Goal: Task Accomplishment & Management: Complete application form

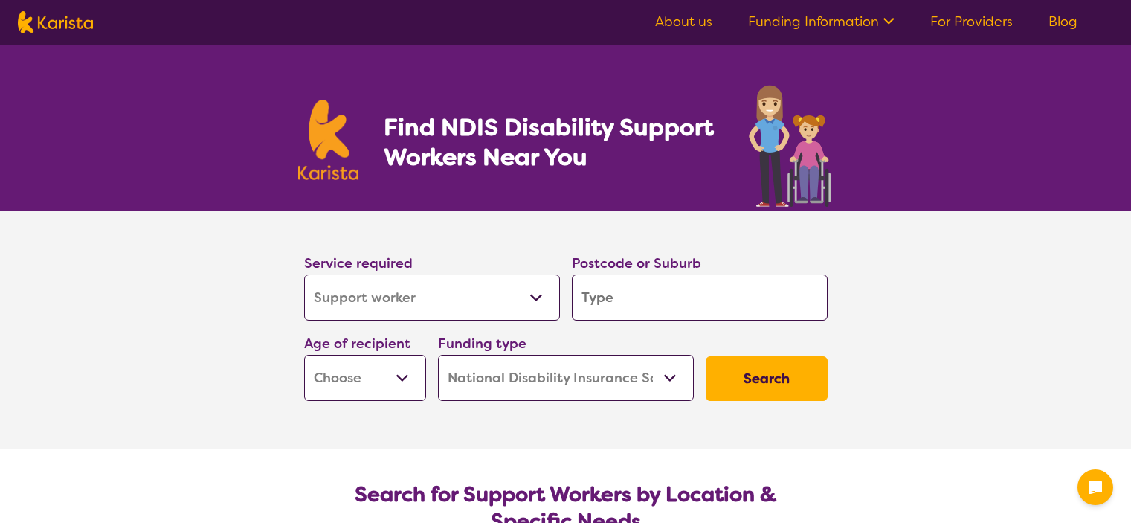
select select "Support worker"
select select "NDIS"
select select "Support worker"
select select "NDIS"
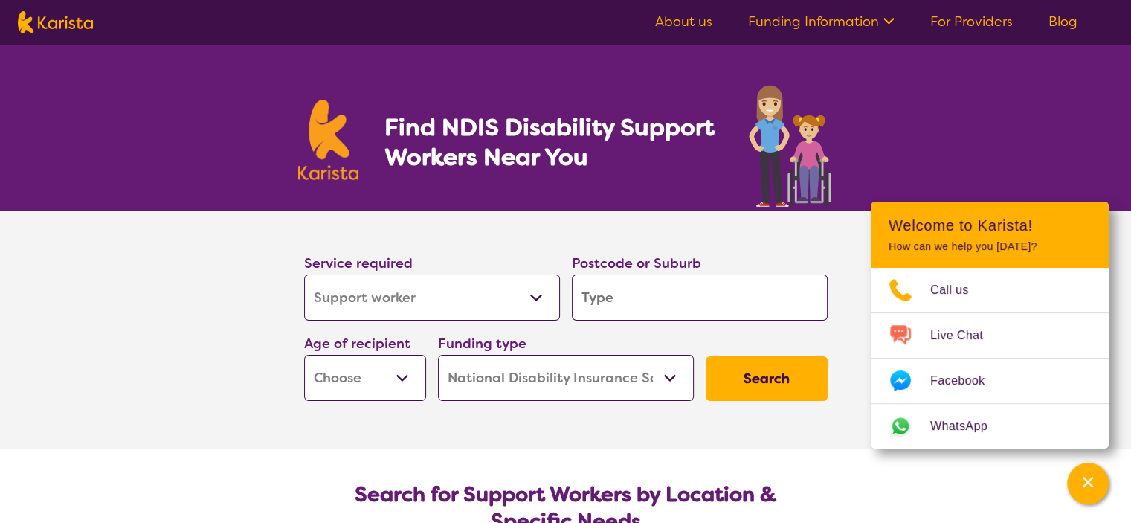
click at [532, 297] on select "Allied Health Assistant Assessment (ADHD or Autism) Behaviour support Counselli…" at bounding box center [432, 297] width 256 height 46
click at [200, 252] on section "Service required Allied Health Assistant Assessment (ADHD or Autism) Behaviour …" at bounding box center [565, 329] width 1131 height 238
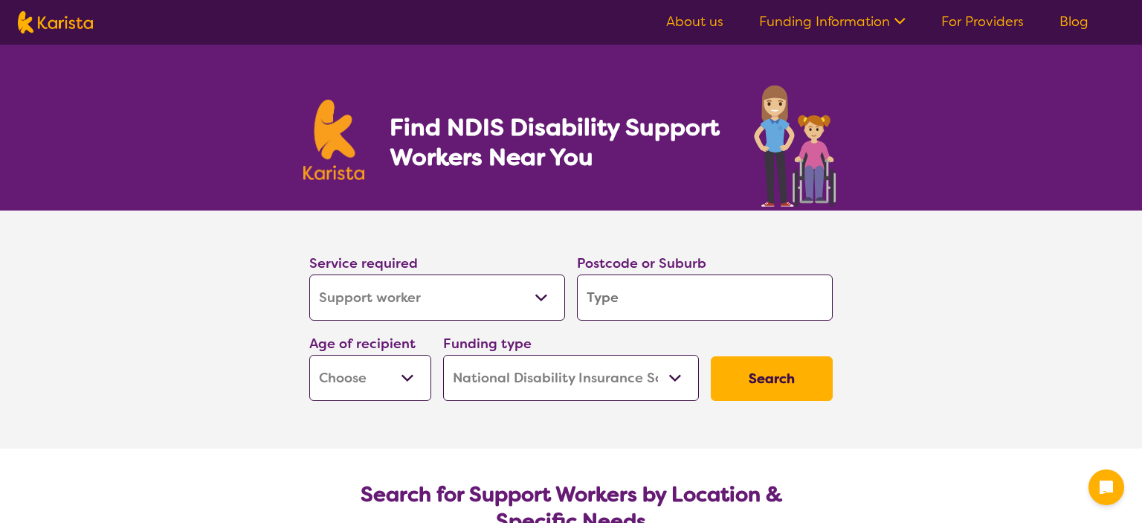
select select "Support worker"
select select "NDIS"
select select "Support worker"
select select "NDIS"
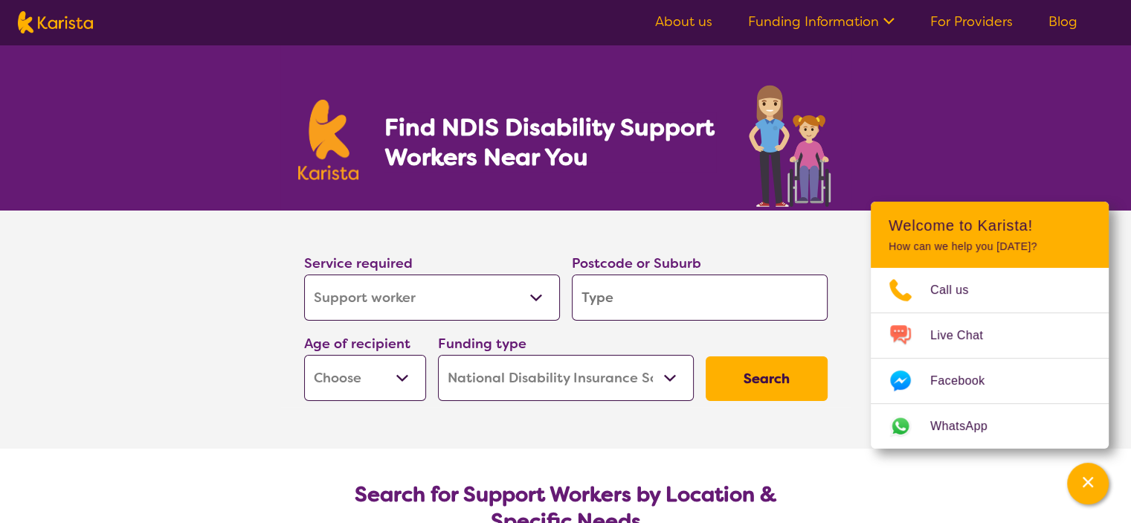
click at [669, 375] on select "Home Care Package (HCP) National Disability Insurance Scheme (NDIS) I don't know" at bounding box center [566, 378] width 256 height 46
click at [334, 430] on section "Service required Allied Health Assistant Assessment (ADHD or Autism) Behaviour …" at bounding box center [565, 329] width 595 height 238
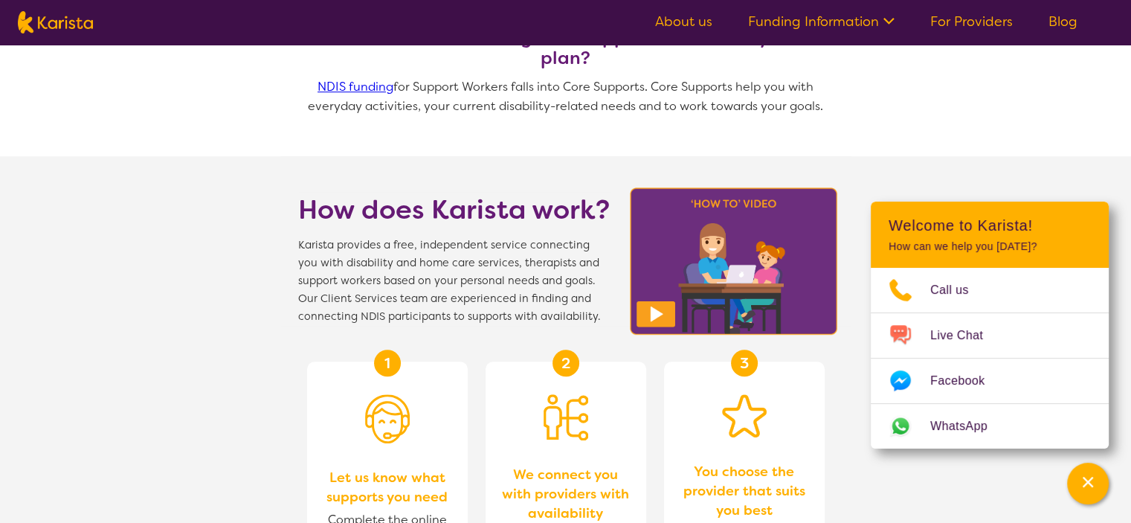
scroll to position [892, 0]
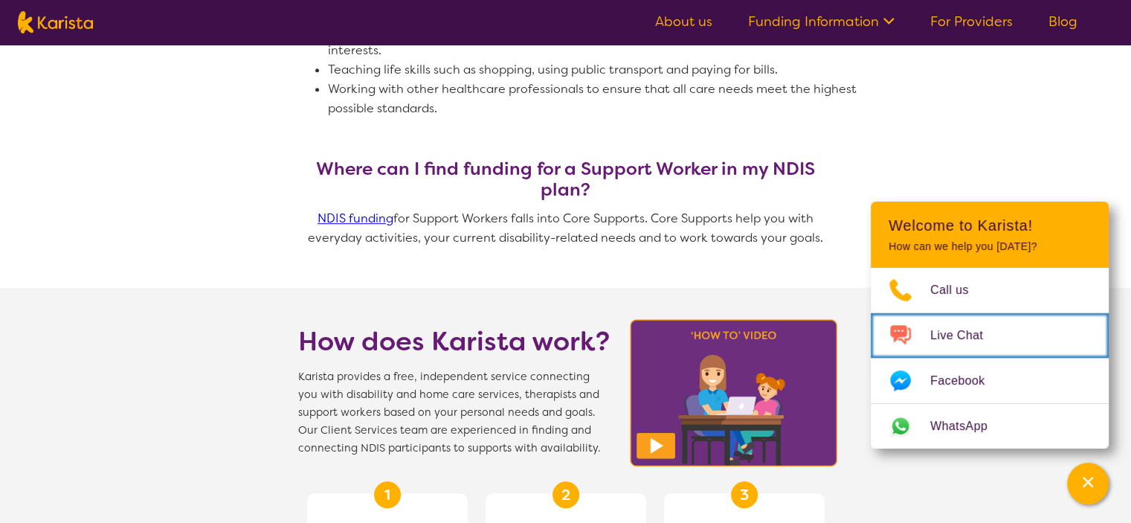
click at [990, 337] on span "Live Chat" at bounding box center [965, 335] width 71 height 22
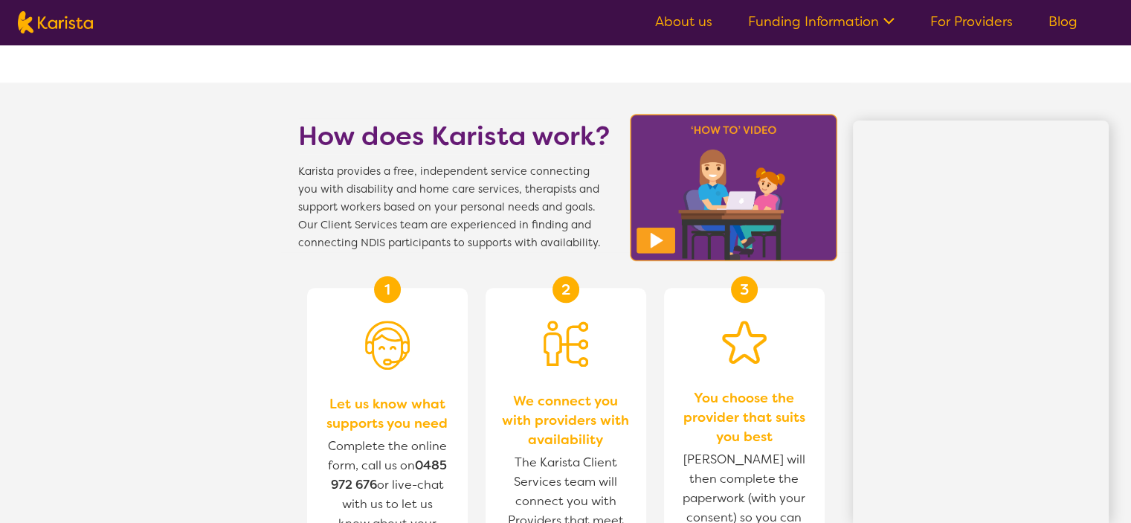
scroll to position [1115, 0]
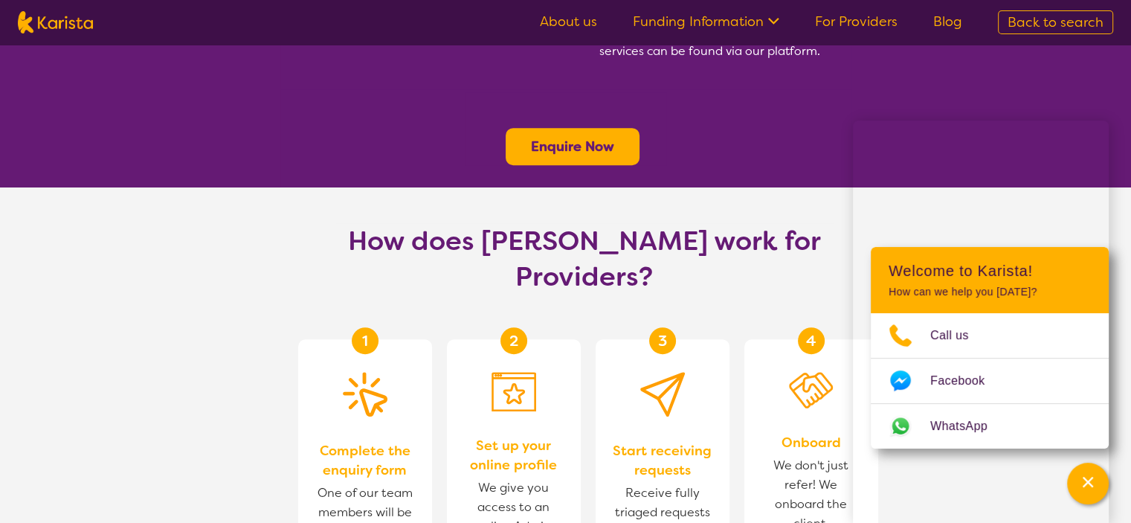
scroll to position [892, 0]
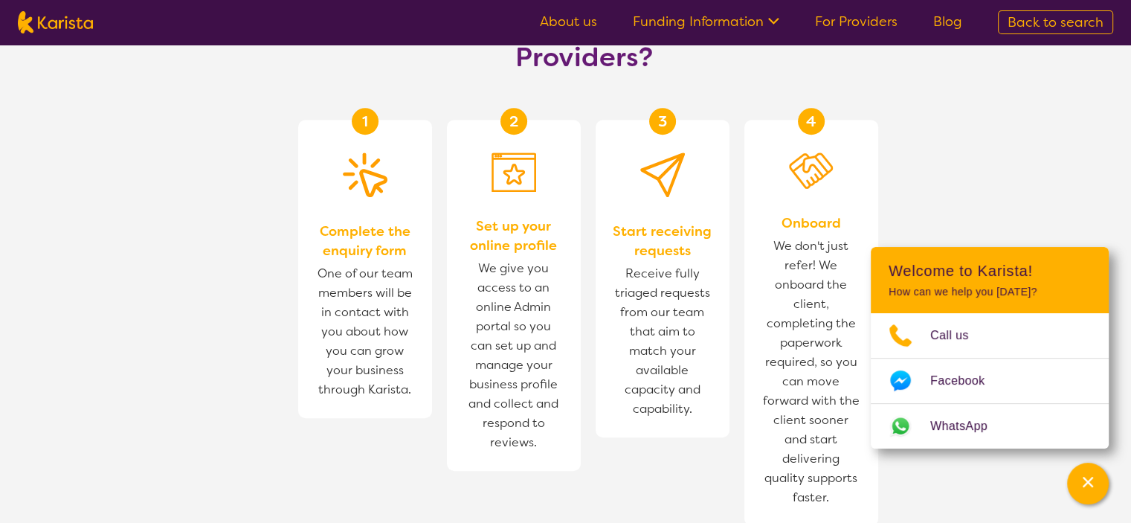
scroll to position [892, 0]
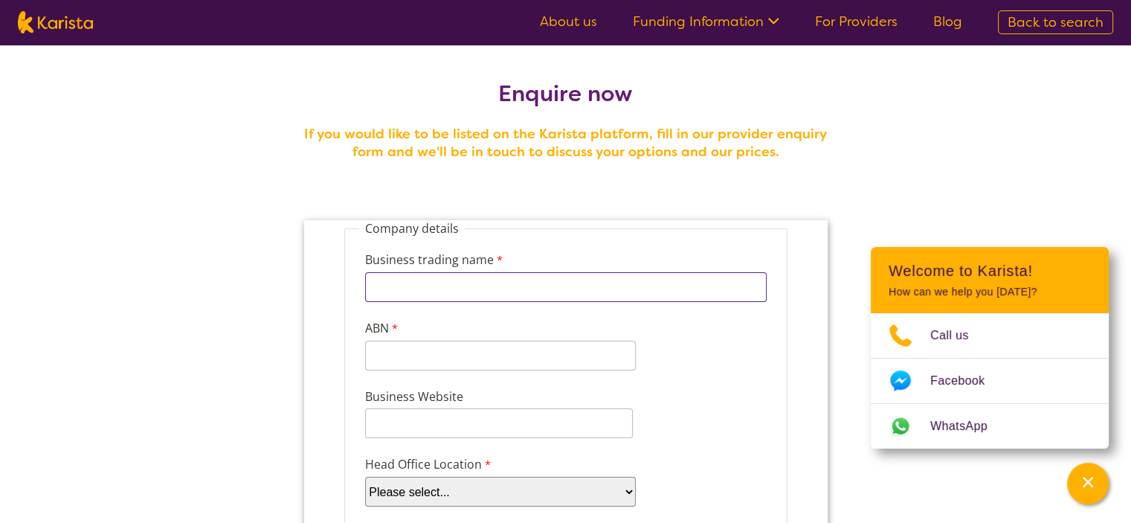
click at [434, 283] on input "Business trading name" at bounding box center [564, 287] width 401 height 30
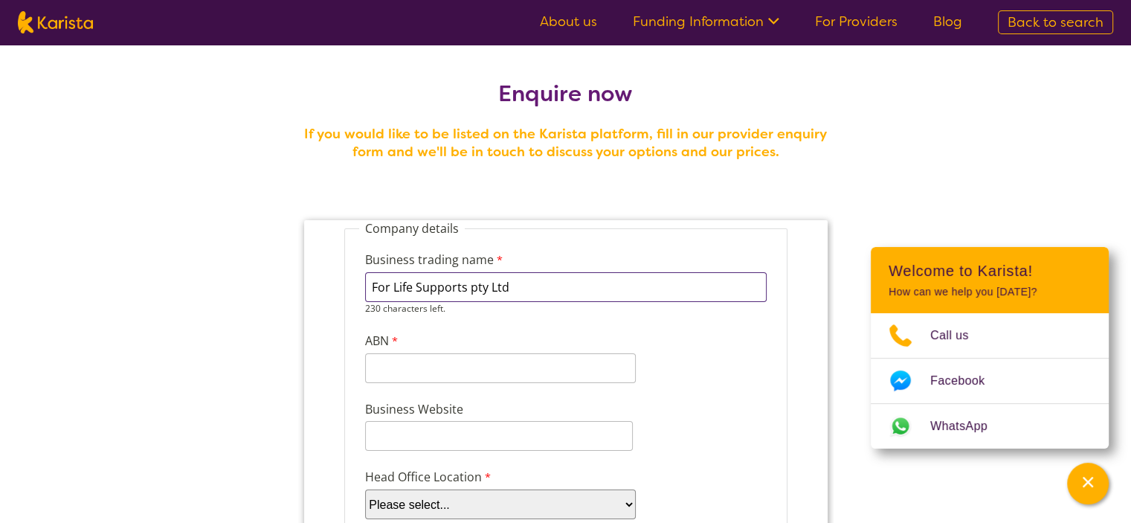
type input "For Life Supports pty Ltd"
drag, startPoint x: 181, startPoint y: 90, endPoint x: 904, endPoint y: 196, distance: 730.3
click at [424, 352] on input "ABN" at bounding box center [499, 356] width 271 height 30
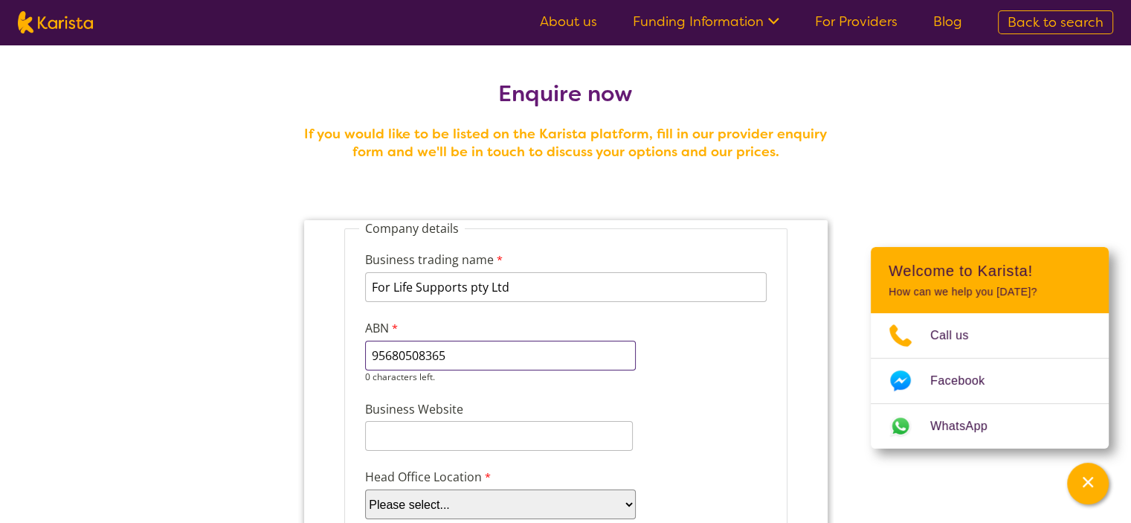
type input "95680508365"
click at [427, 432] on input "Business Website" at bounding box center [498, 436] width 268 height 30
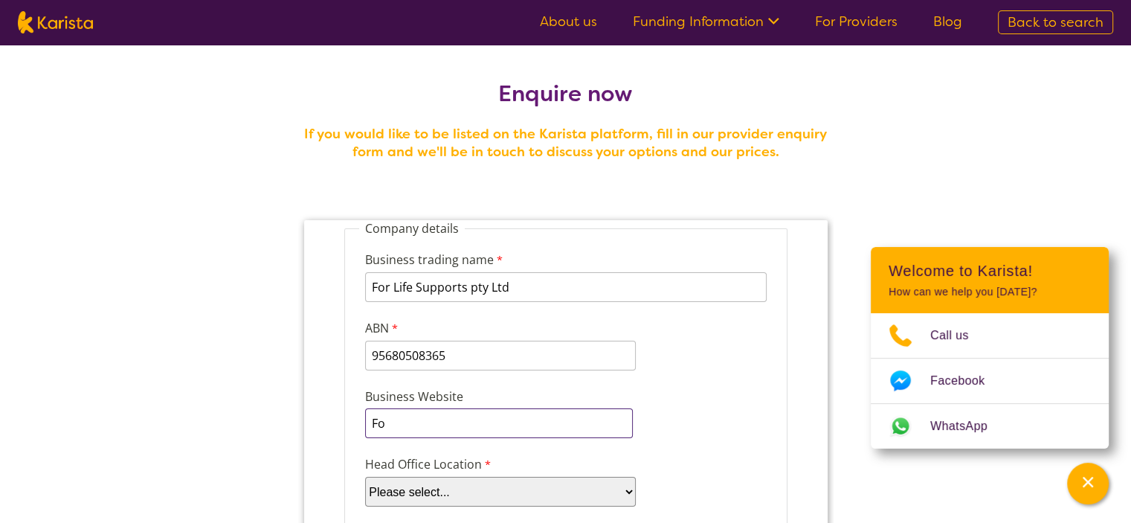
type input "F"
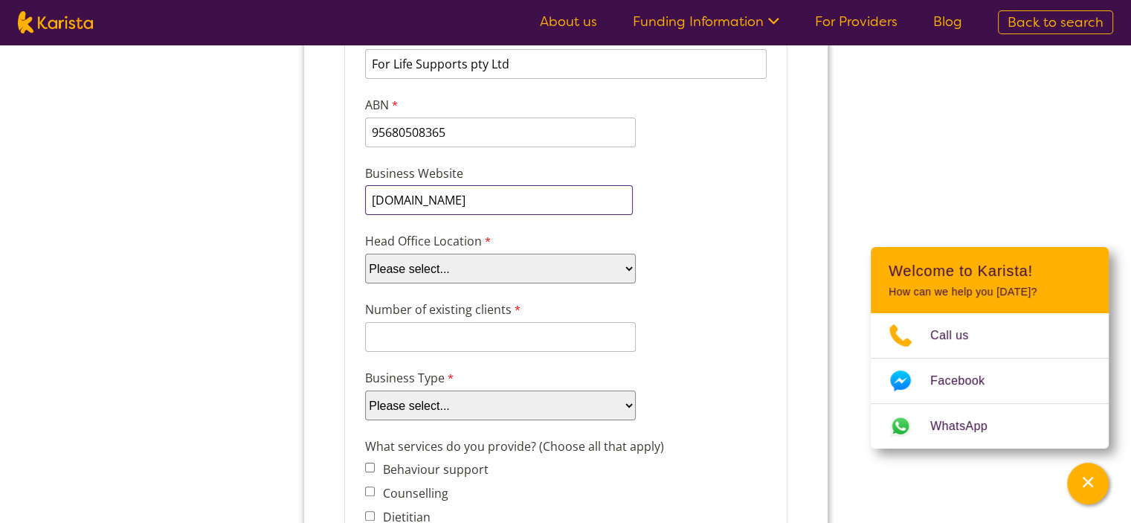
type input "www.forlifesupports.com.au"
click at [629, 265] on select "Please select... ACT NSW NT QLD SA TAS VIC WA" at bounding box center [499, 269] width 271 height 30
select select "tfa_100"
click at [364, 274] on select "Please select... ACT NSW NT QLD SA TAS VIC WA" at bounding box center [499, 269] width 271 height 30
click at [429, 330] on input "Number of existing clients" at bounding box center [499, 337] width 271 height 30
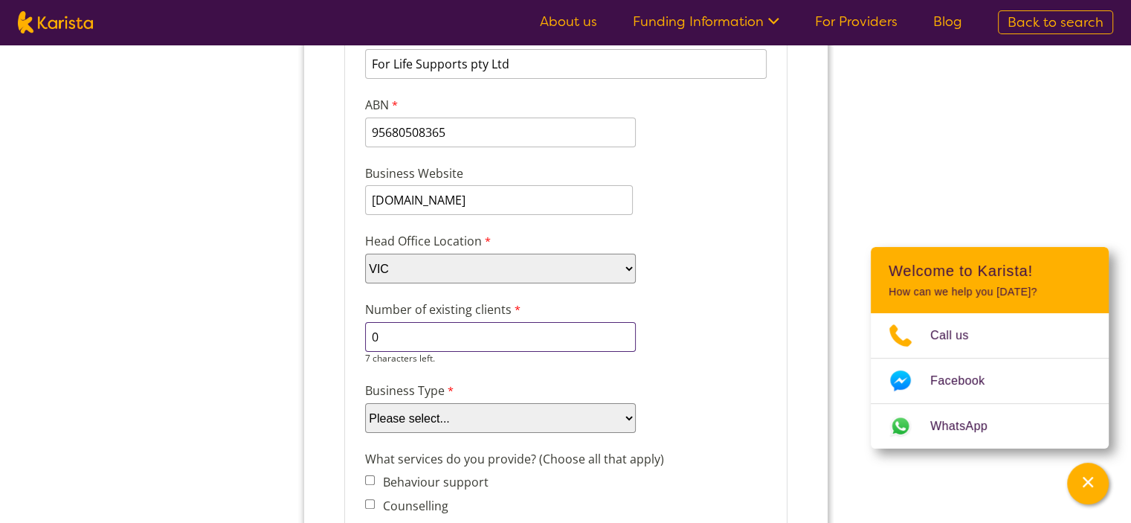
type input "0"
click at [624, 410] on select "Please select... Company Individual/Sole Trader Other (please specify)" at bounding box center [499, 418] width 271 height 30
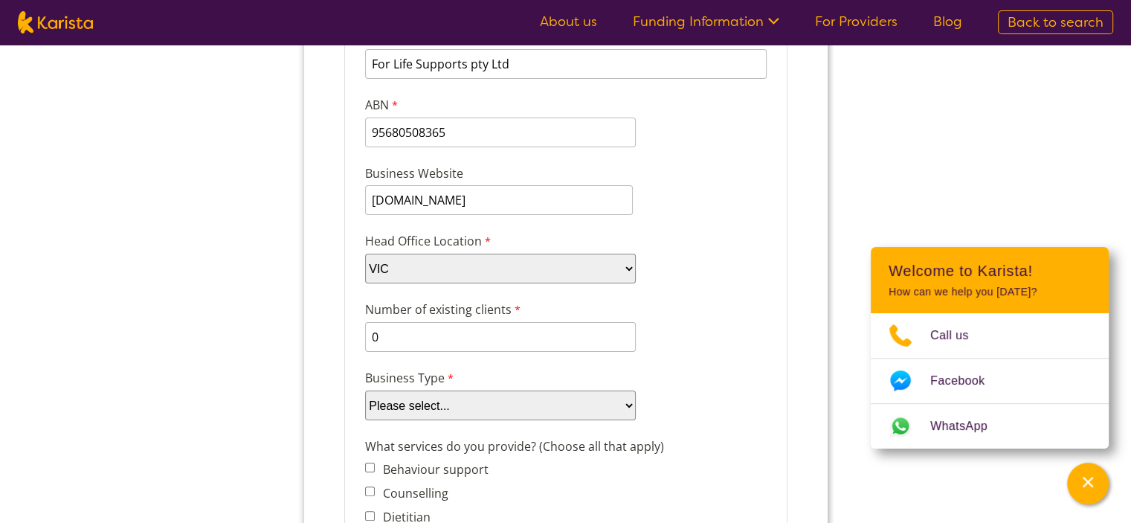
click at [624, 401] on select "Please select... Company Individual/Sole Trader Other (please specify)" at bounding box center [499, 405] width 271 height 30
select select "tfa_87"
click at [364, 408] on select "Please select... Company Individual/Sole Trader Other (please specify)" at bounding box center [499, 405] width 271 height 30
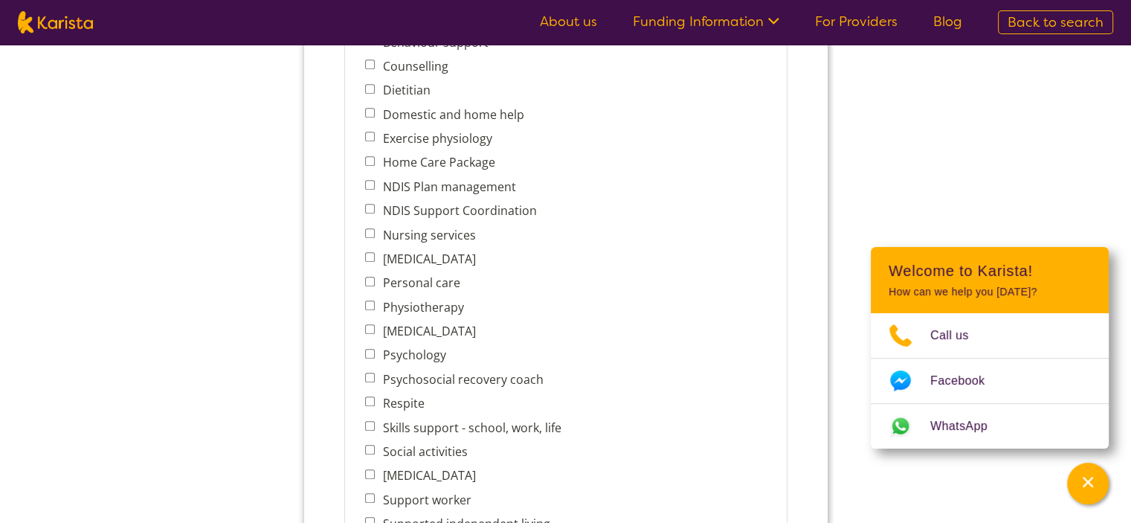
scroll to position [669, 0]
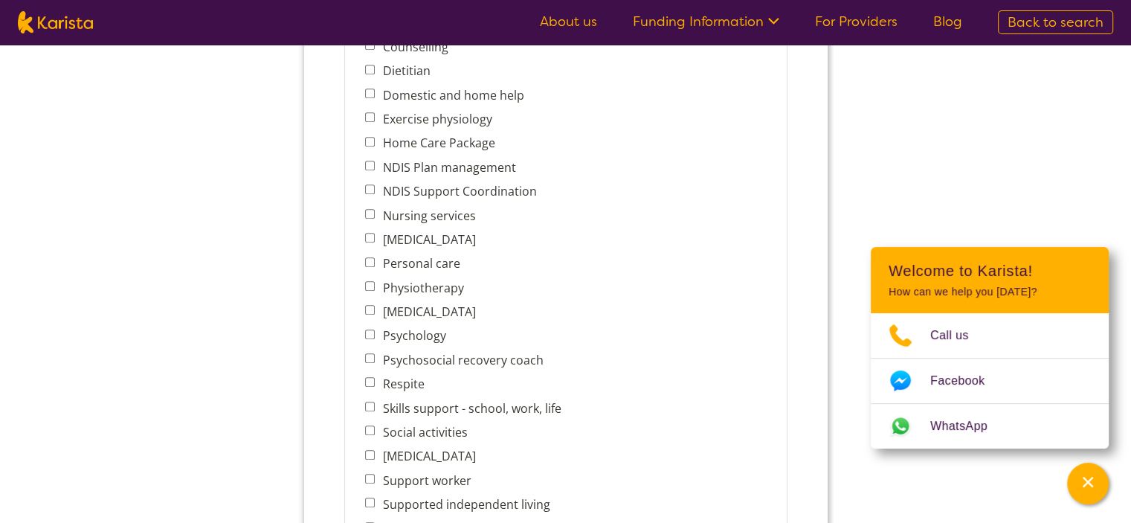
click at [367, 474] on input "Support worker" at bounding box center [369, 479] width 10 height 10
checkbox input "true"
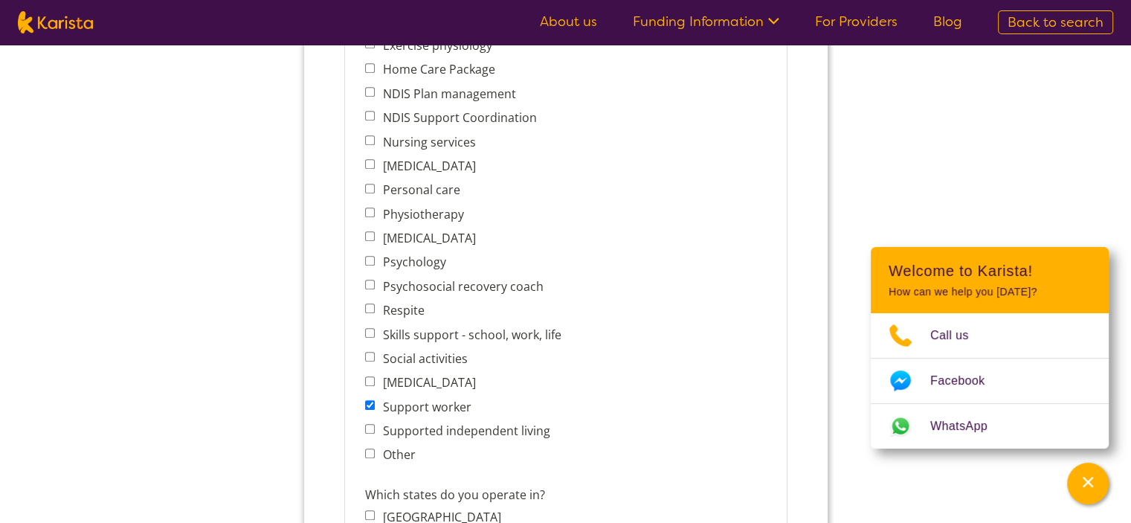
scroll to position [749, 0]
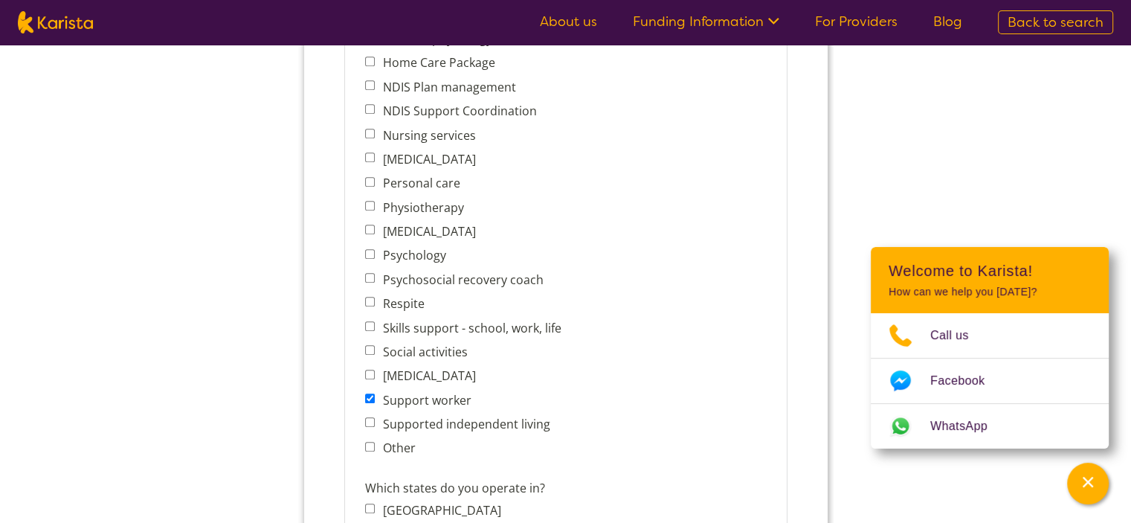
click at [370, 297] on input "Respite" at bounding box center [369, 302] width 10 height 10
checkbox input "true"
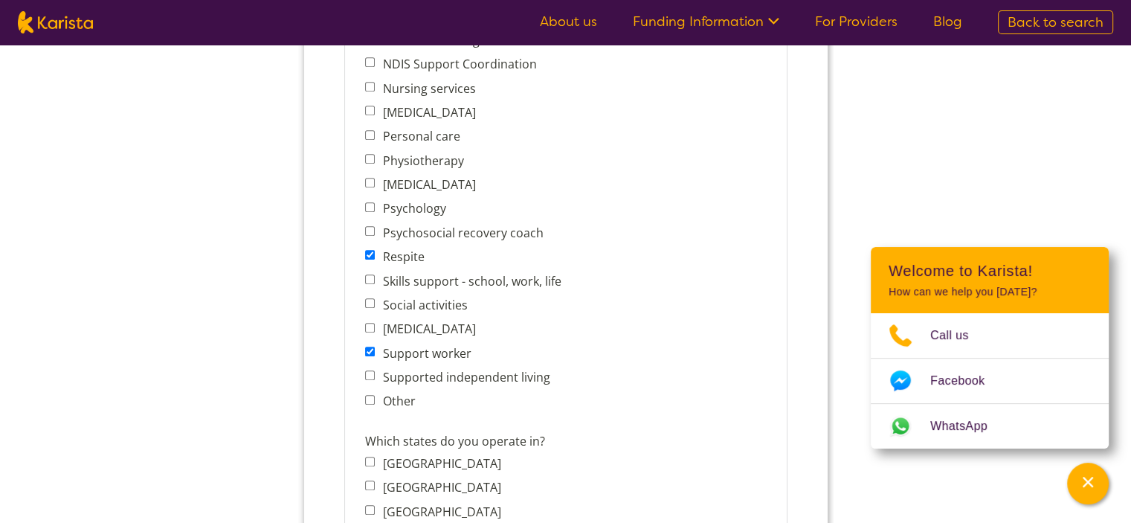
scroll to position [800, 0]
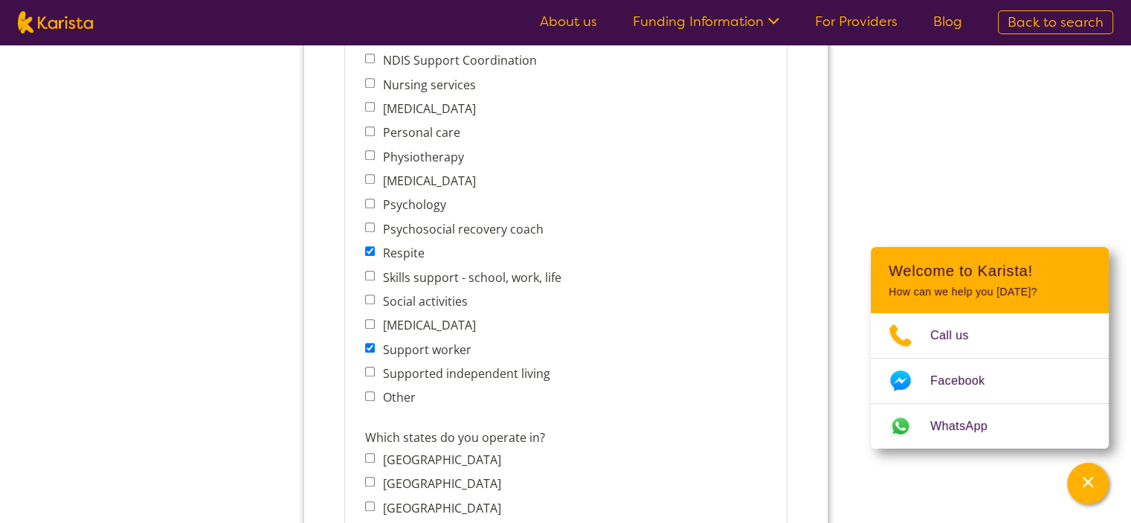
click at [368, 271] on input "Skills support - school, work, life" at bounding box center [369, 276] width 10 height 10
checkbox input "true"
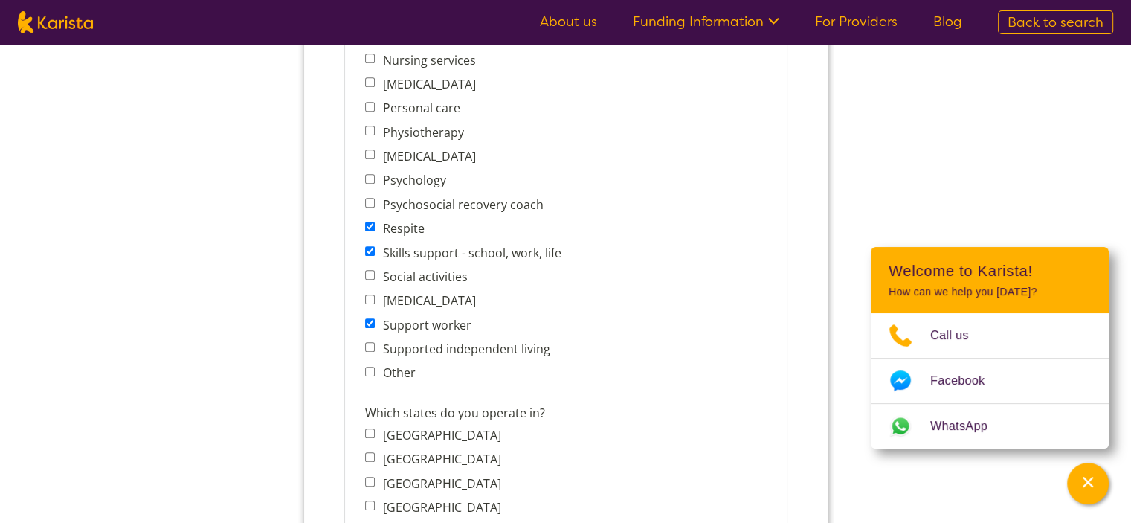
scroll to position [832, 0]
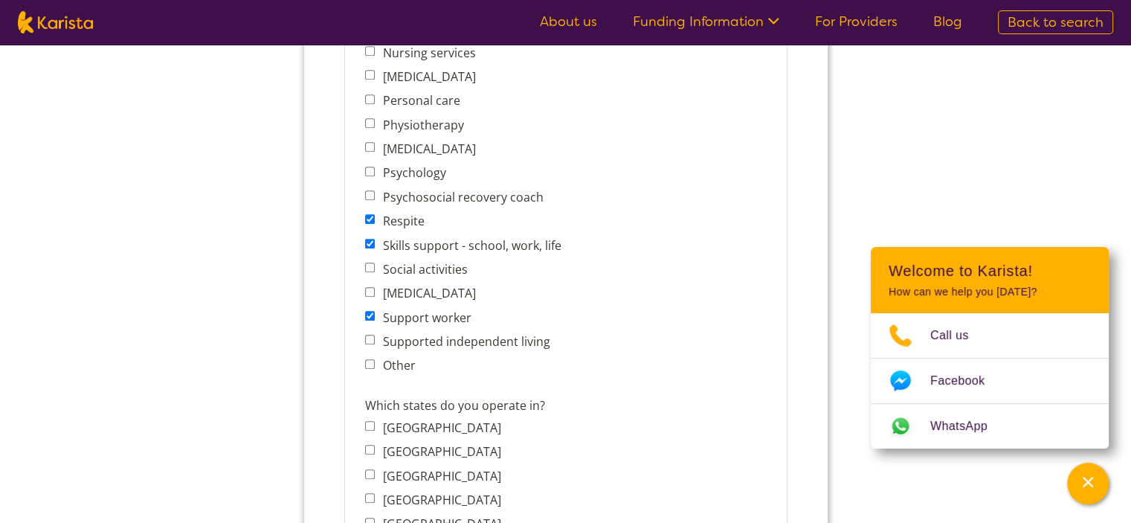
click at [369, 262] on input "Social activities" at bounding box center [369, 267] width 10 height 10
checkbox input "true"
click at [370, 335] on input "Supported independent living" at bounding box center [369, 340] width 10 height 10
checkbox input "true"
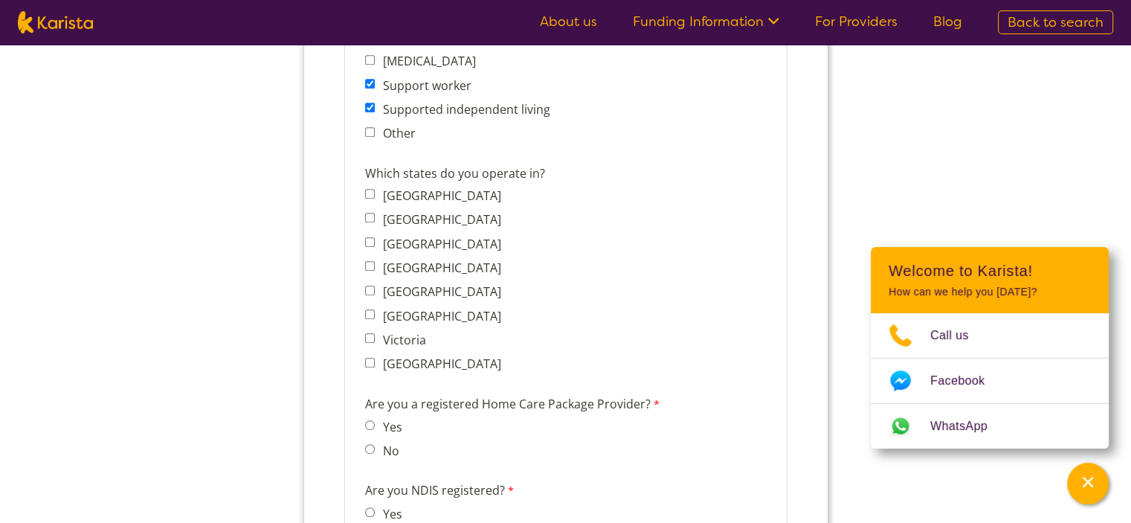
scroll to position [1055, 0]
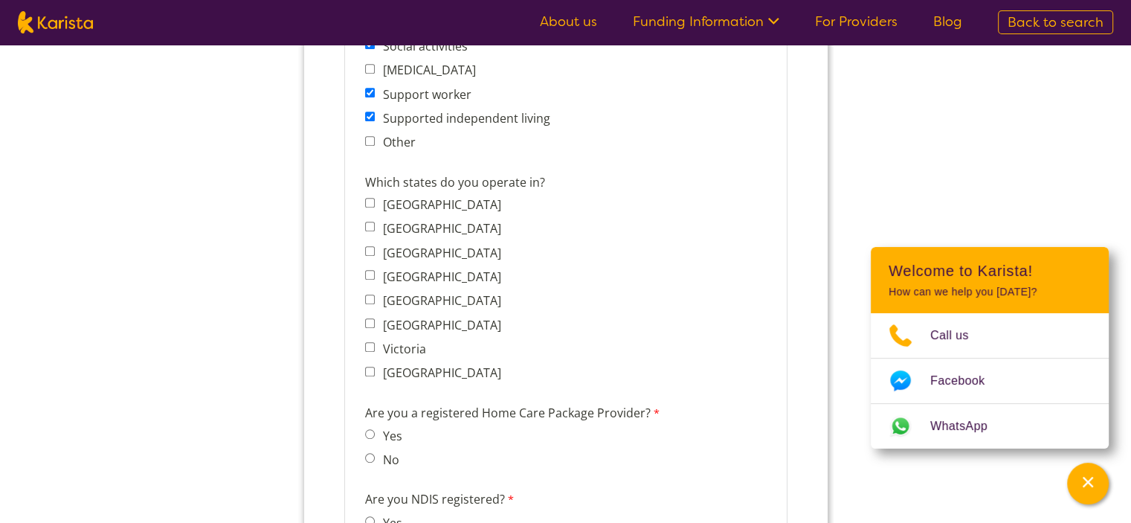
click at [369, 342] on input "Victoria" at bounding box center [369, 347] width 10 height 10
checkbox input "true"
click at [370, 453] on input "No" at bounding box center [369, 458] width 10 height 10
radio input "true"
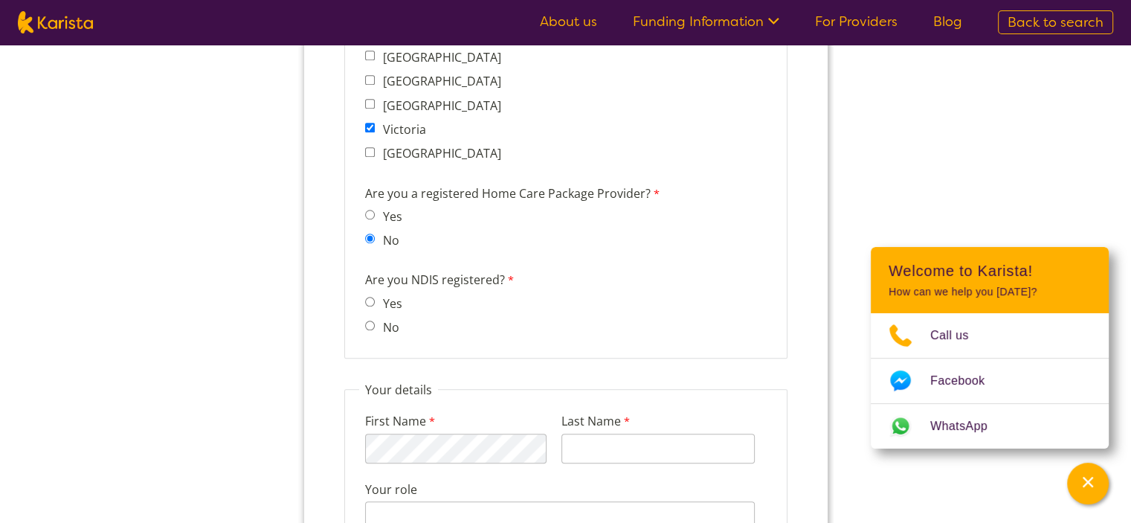
scroll to position [1278, 0]
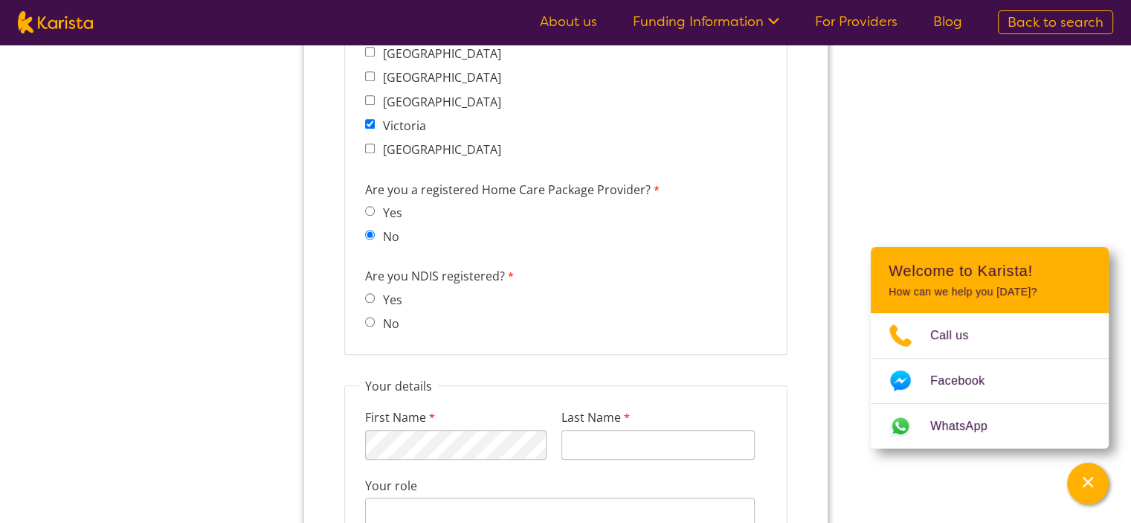
click at [370, 293] on input "Yes" at bounding box center [369, 298] width 10 height 10
radio input "true"
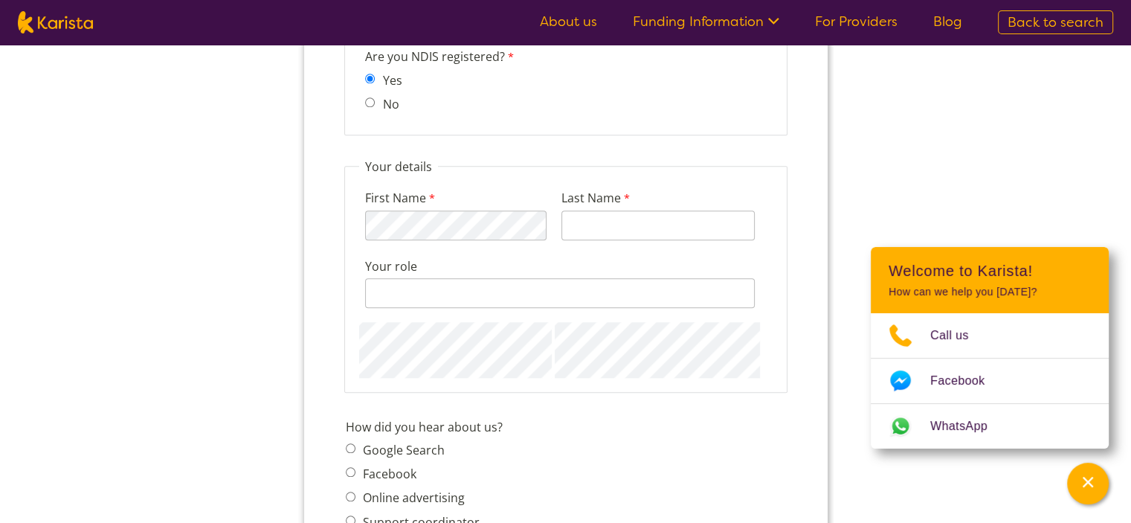
scroll to position [1501, 0]
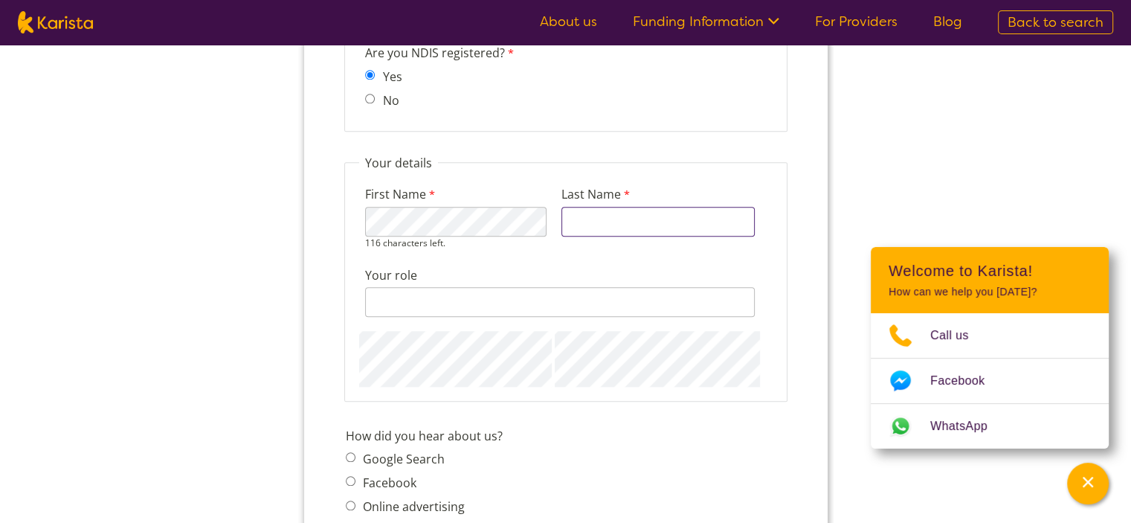
click at [584, 207] on input "Last Name" at bounding box center [657, 222] width 193 height 30
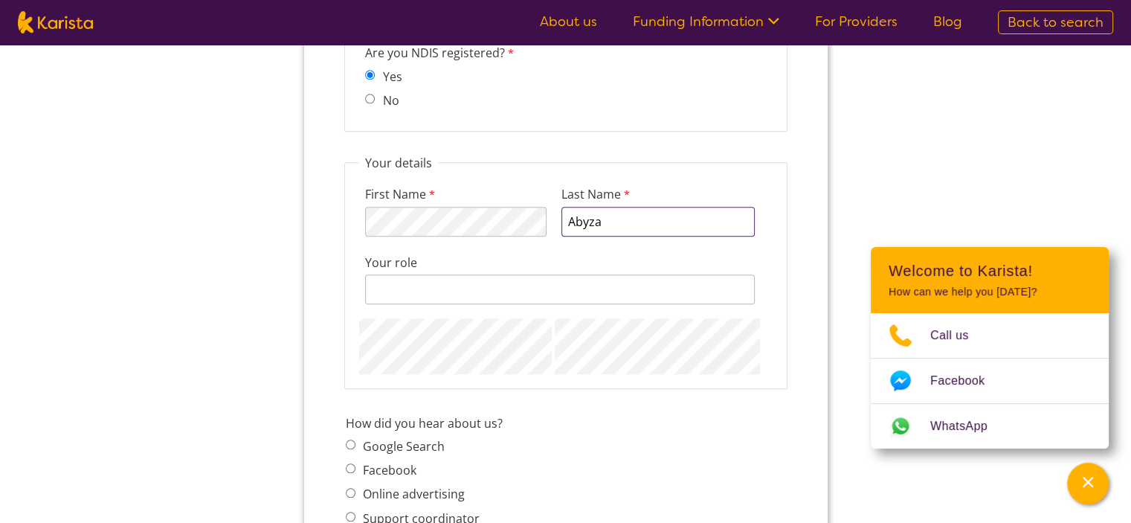
type input "Abyza"
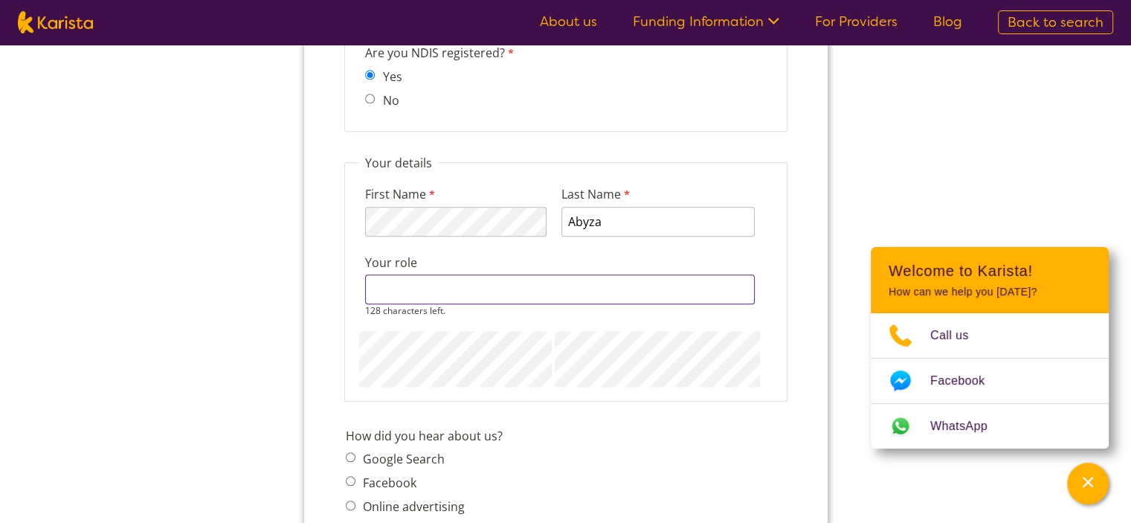
click at [465, 274] on input "Your role" at bounding box center [559, 289] width 390 height 30
type input "owner/Manager"
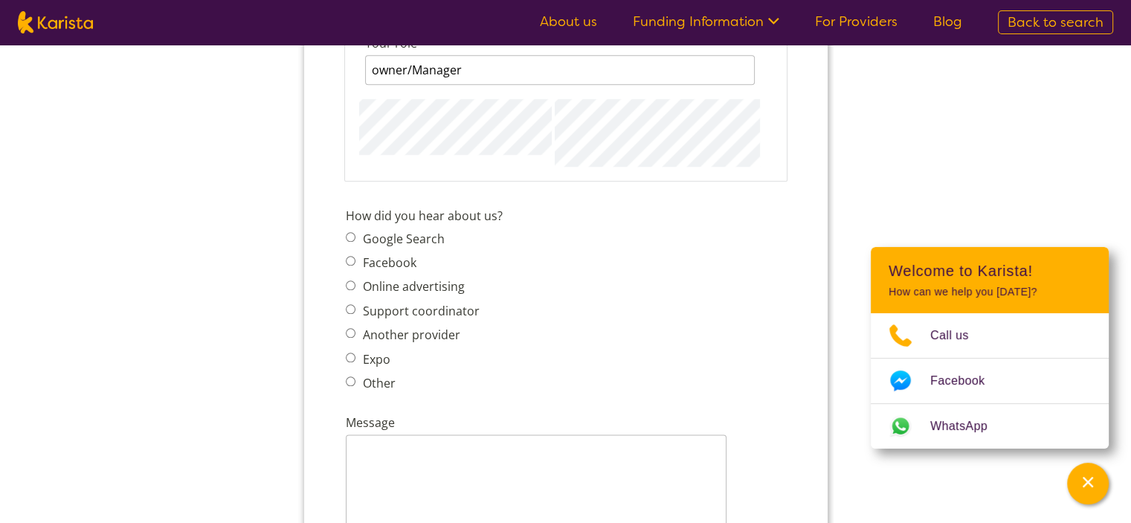
scroll to position [1724, 0]
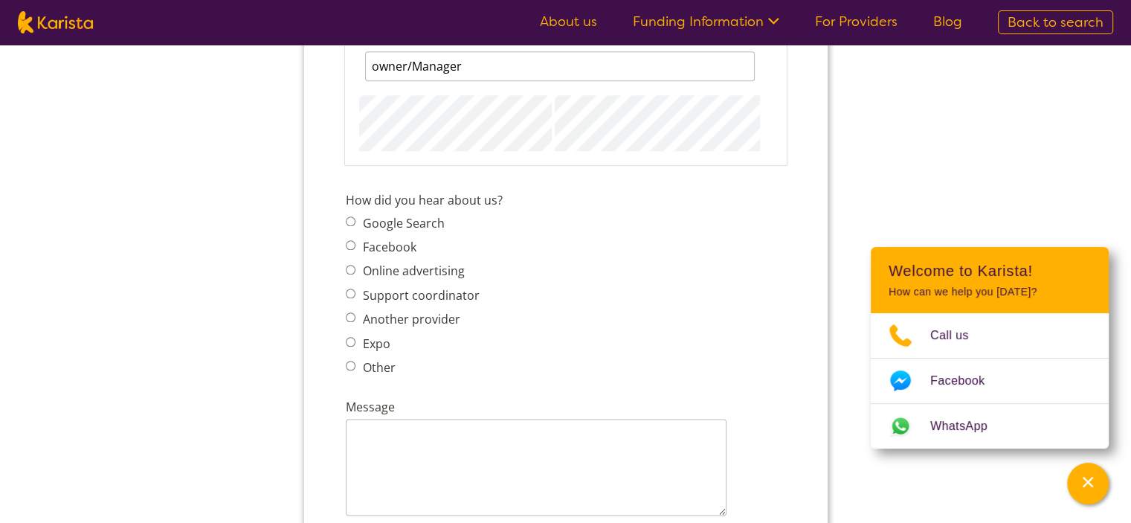
click at [351, 309] on span "Another provider" at bounding box center [416, 319] width 143 height 21
click at [349, 312] on input "Another provider" at bounding box center [350, 317] width 10 height 10
radio input "true"
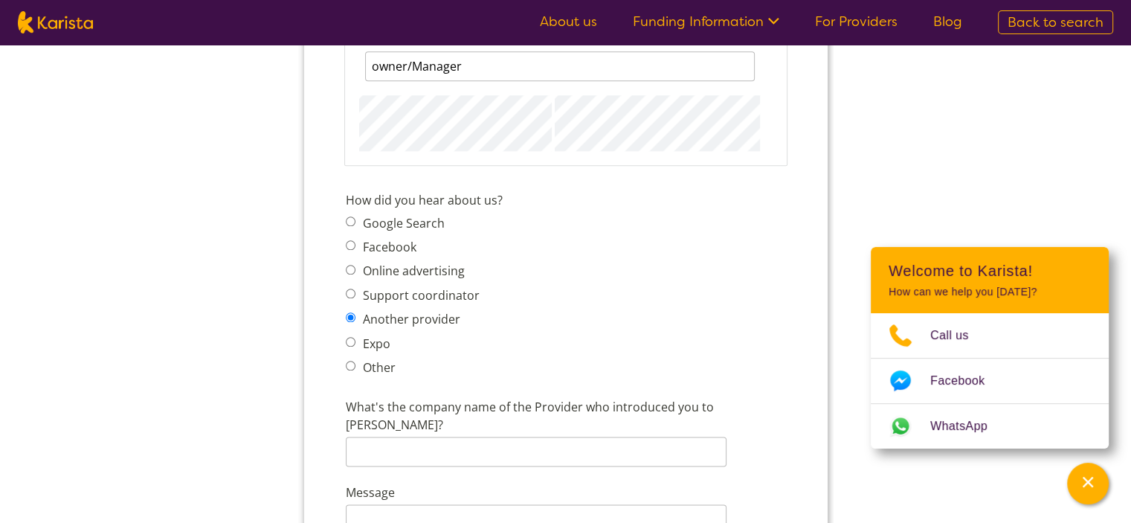
click at [351, 216] on input "Google Search" at bounding box center [350, 221] width 10 height 10
radio input "true"
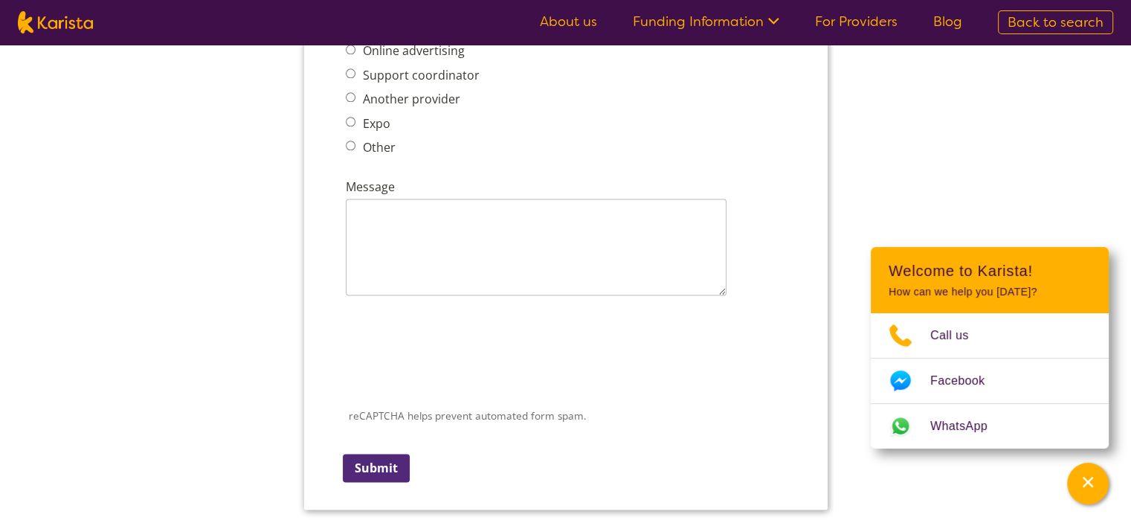
scroll to position [1947, 0]
click at [385, 451] on input "Submit" at bounding box center [375, 465] width 67 height 28
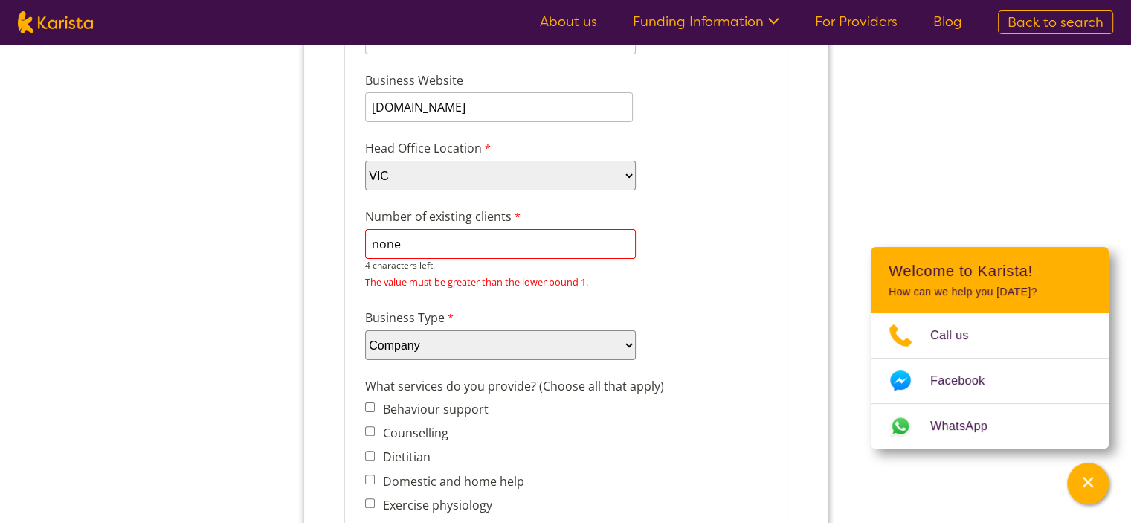
scroll to position [10, 0]
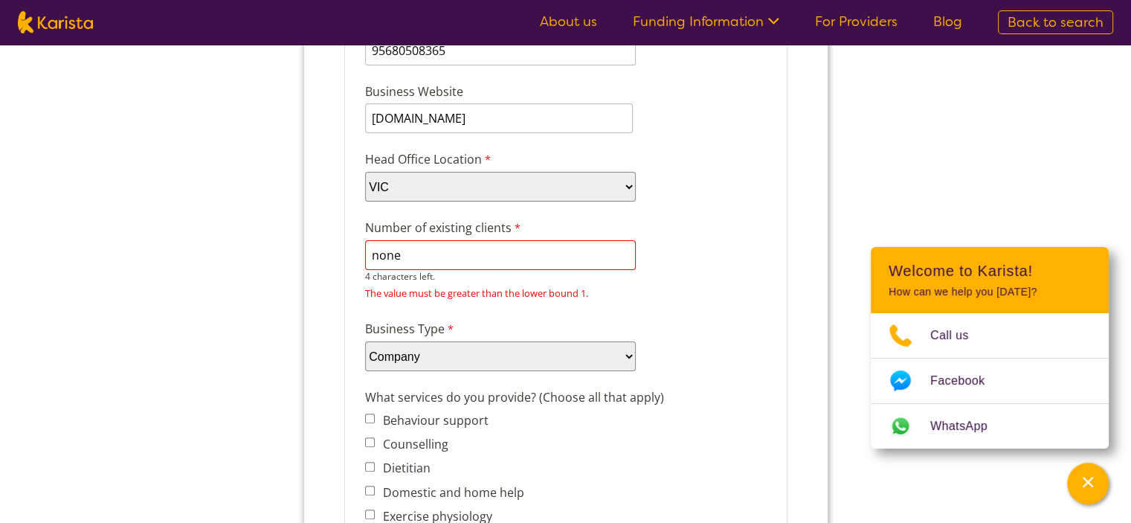
click at [533, 341] on select "Please select... Company Individual/Sole Trader Other (please specify)" at bounding box center [499, 356] width 271 height 30
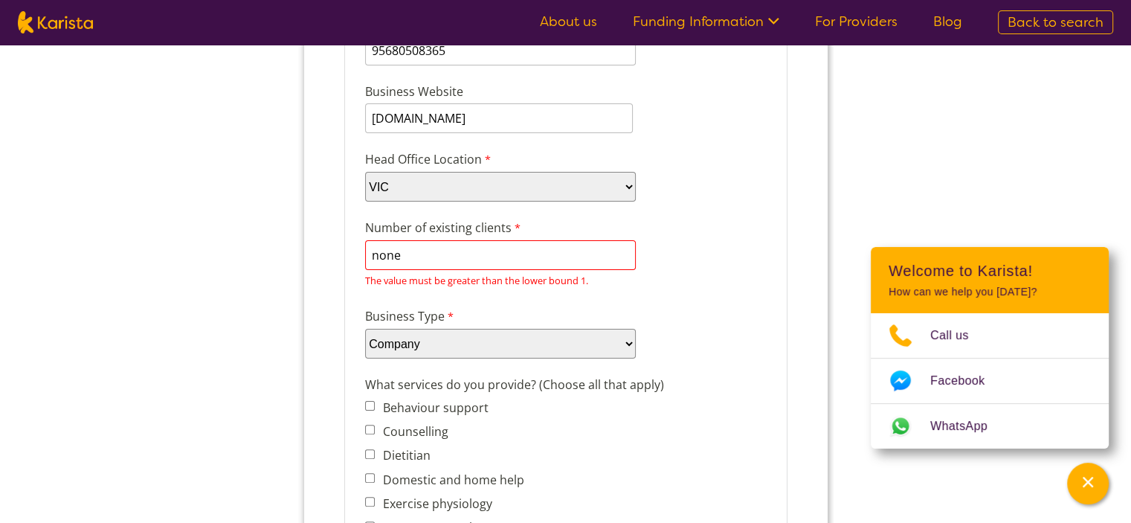
click at [407, 246] on input "none" at bounding box center [499, 255] width 271 height 30
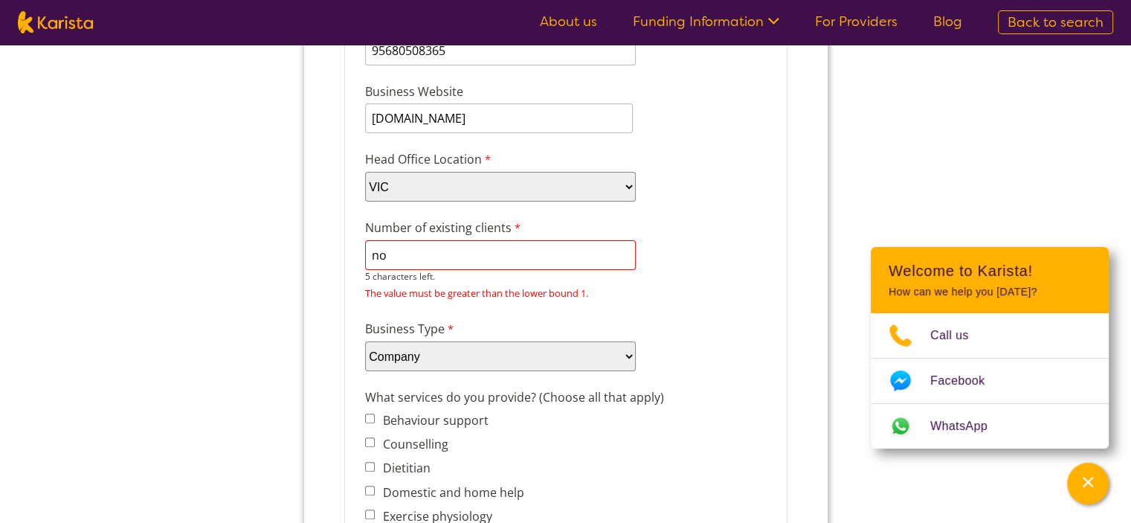
type input "n"
type input "0"
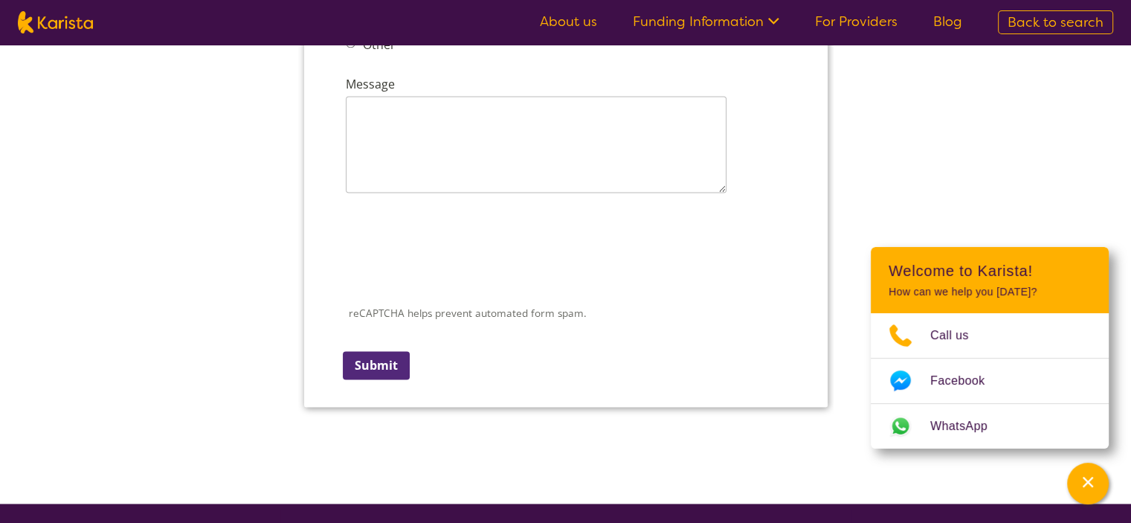
scroll to position [2079, 0]
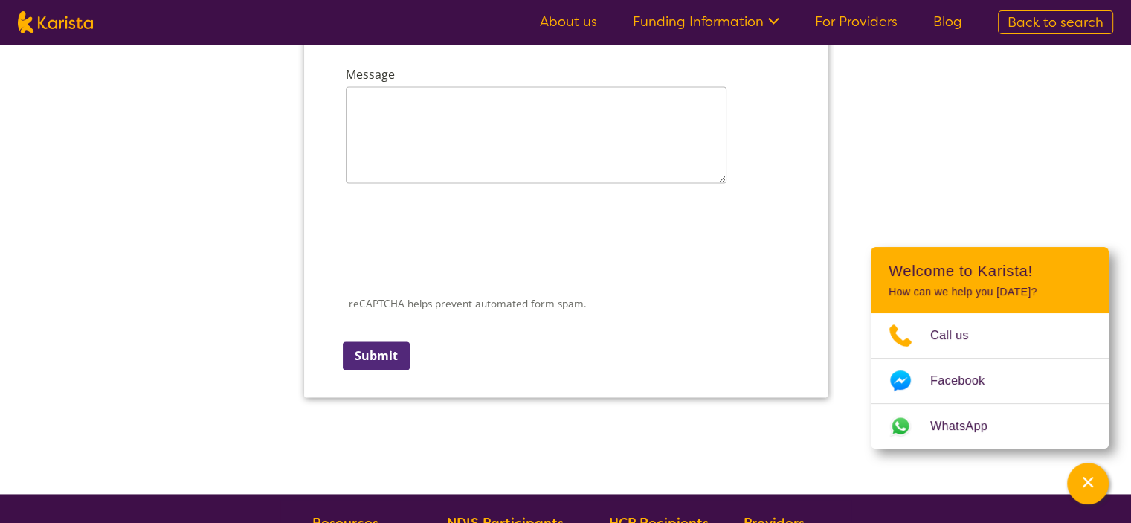
click at [381, 328] on div "reCAPTCHA helps prevent automated form spam. The submit button will be disabled…" at bounding box center [565, 282] width 452 height 193
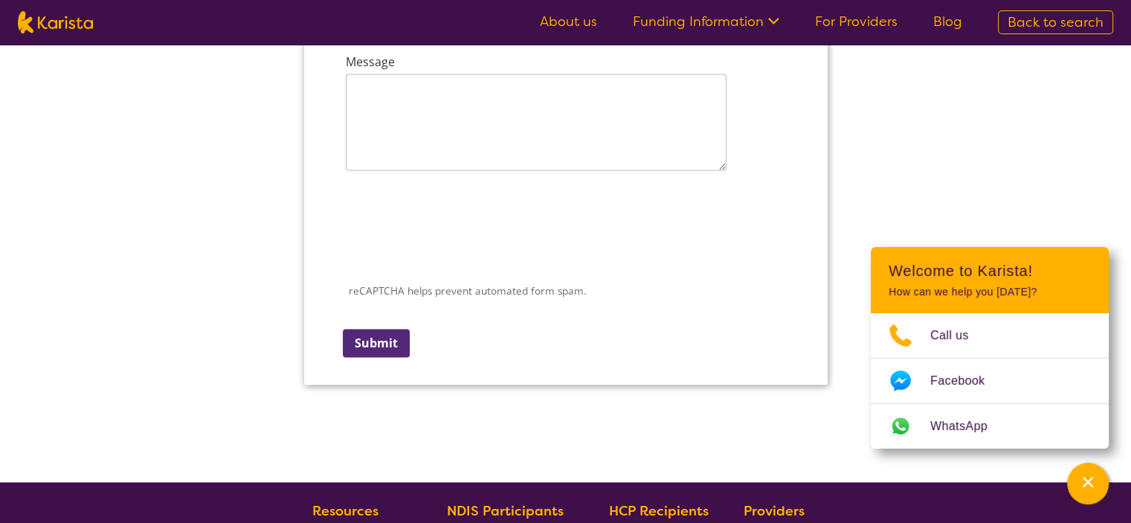
drag, startPoint x: 381, startPoint y: 308, endPoint x: 701, endPoint y: -1500, distance: 1835.4
click at [381, 329] on input "Submit" at bounding box center [375, 343] width 67 height 28
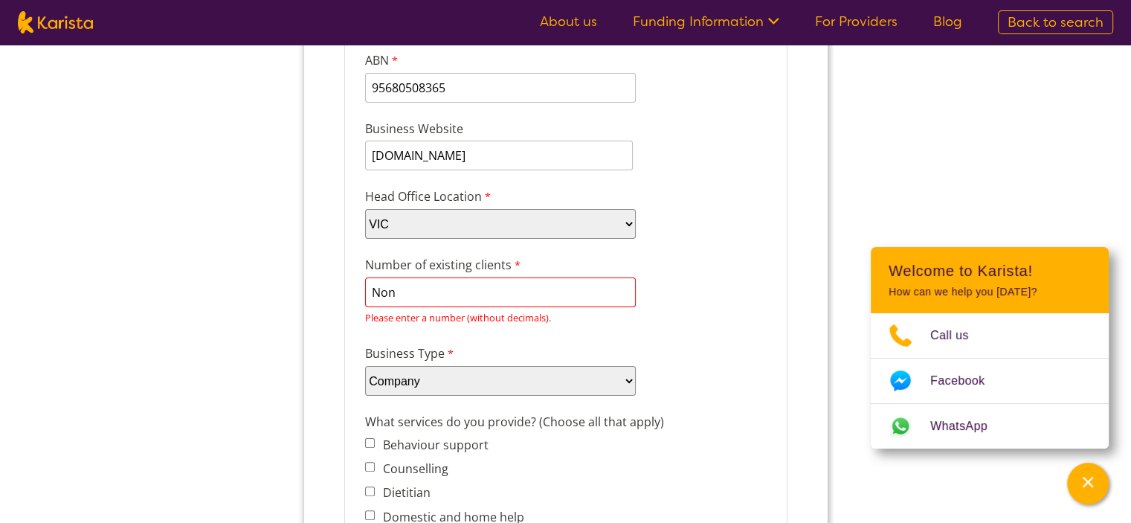
scroll to position [250, 0]
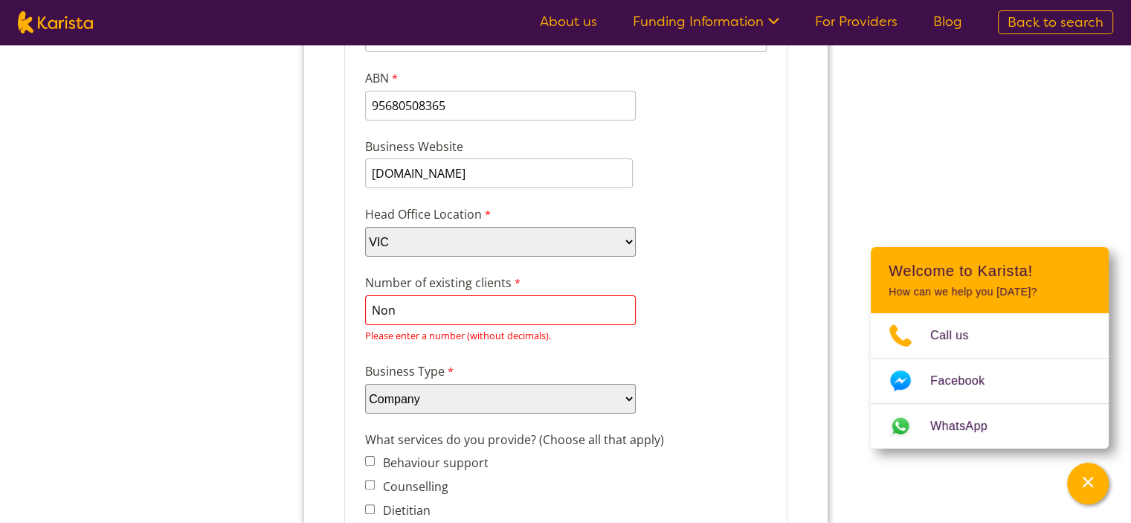
click at [408, 306] on input "Non" at bounding box center [499, 310] width 271 height 30
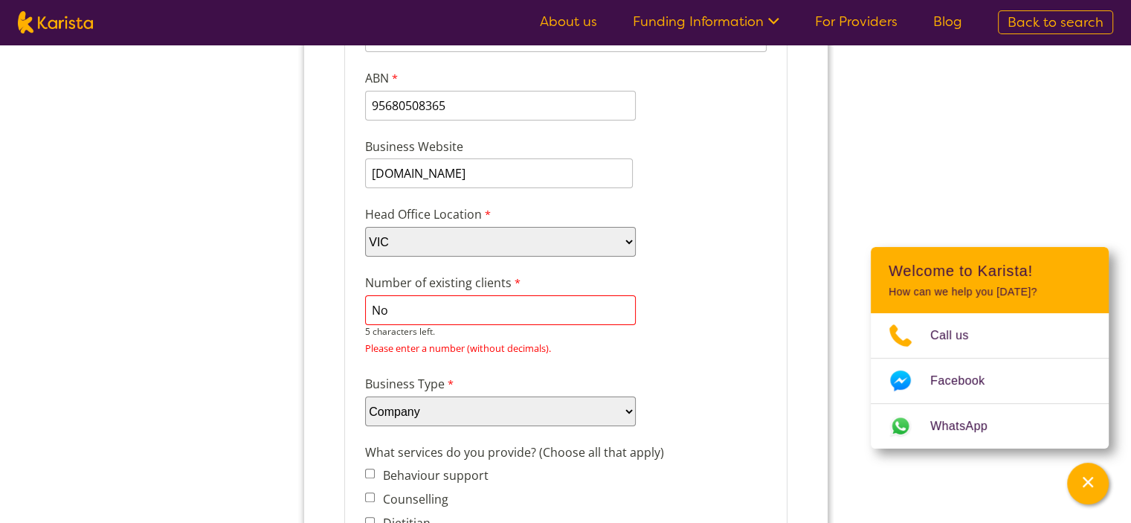
type input "N"
type input "n"
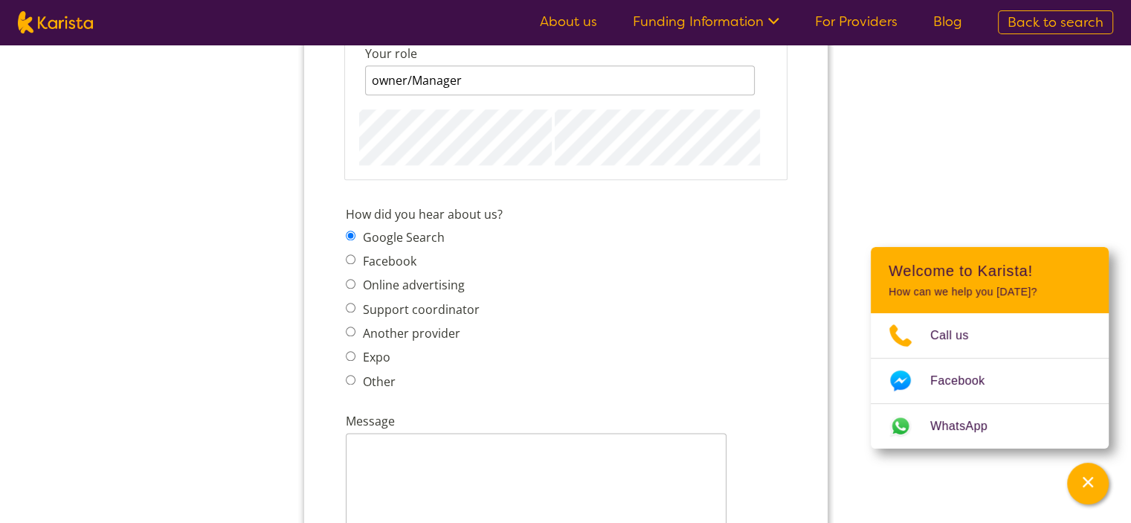
scroll to position [2189, 0]
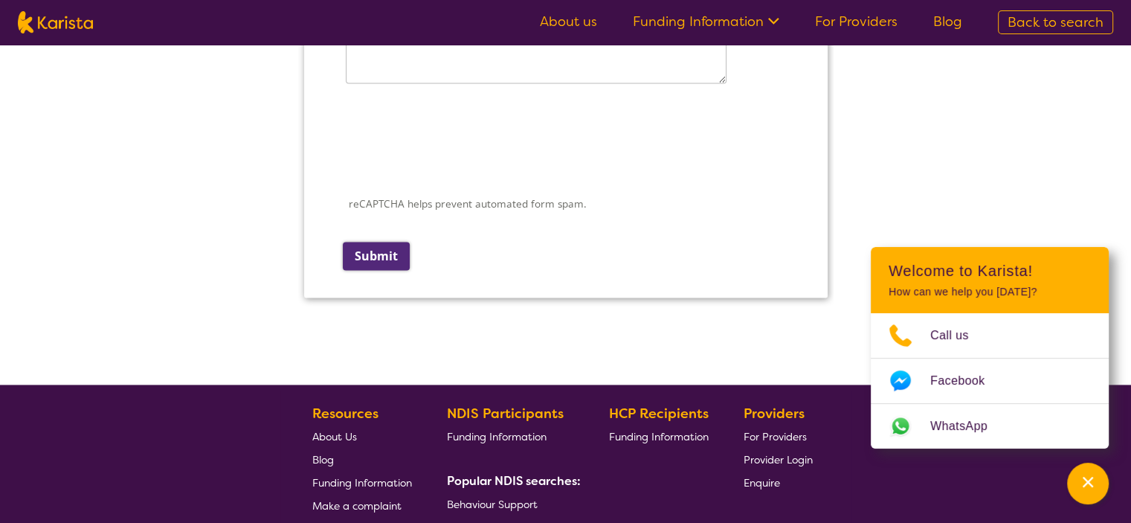
type input "1"
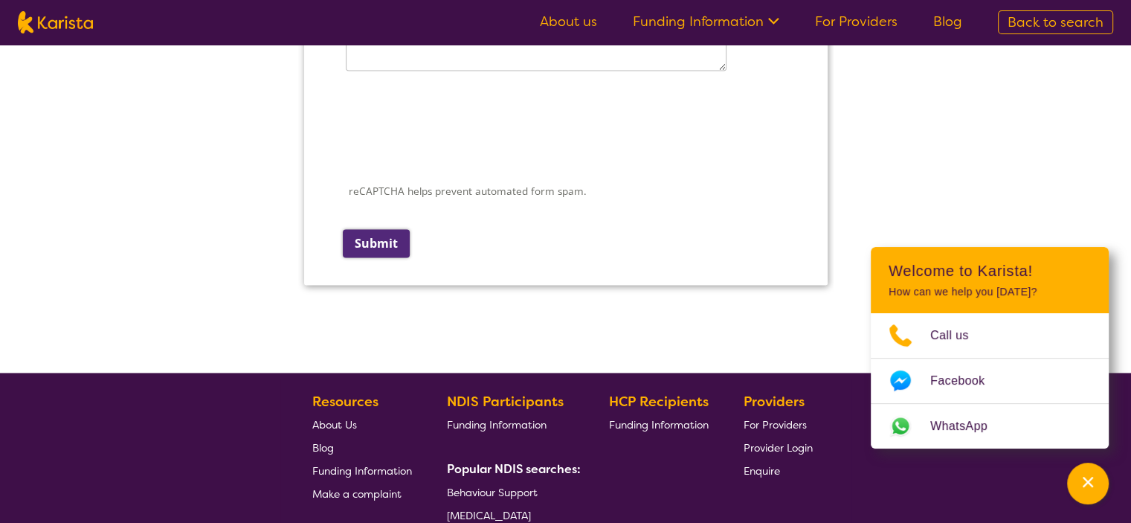
click at [388, 233] on div "reCAPTCHA helps prevent automated form spam. The submit button will be disabled…" at bounding box center [565, 170] width 452 height 193
click at [371, 229] on input "Submit" at bounding box center [375, 243] width 67 height 28
